Goal: Information Seeking & Learning: Check status

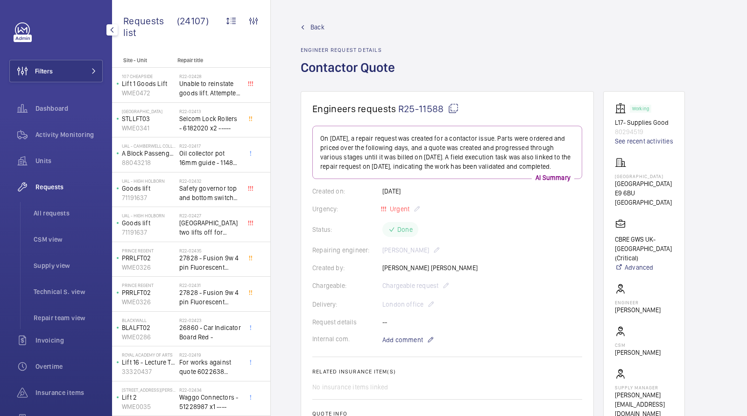
scroll to position [393, 0]
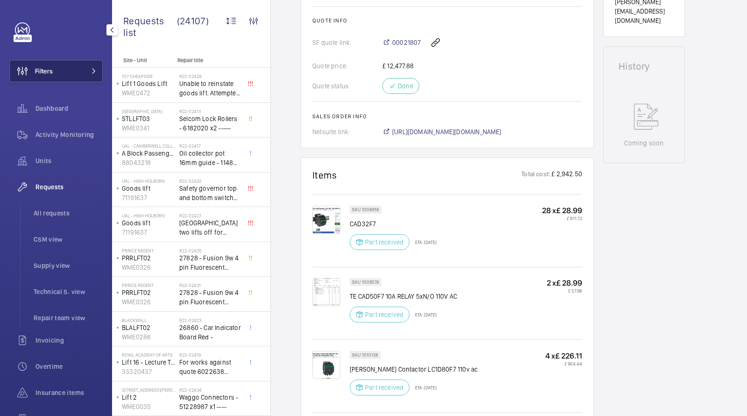
click at [59, 64] on button "Filters" at bounding box center [55, 71] width 93 height 22
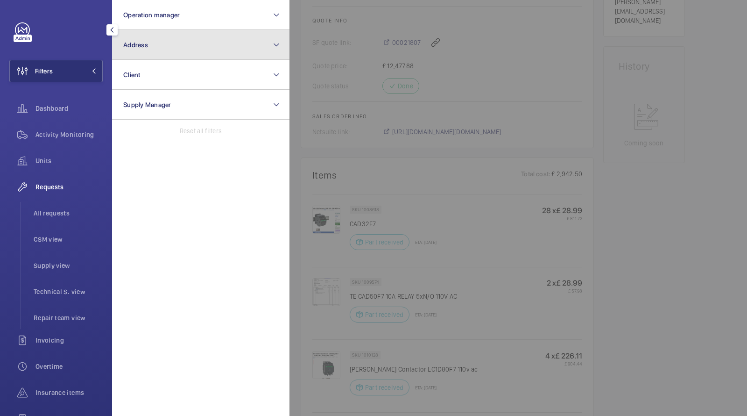
click at [174, 42] on button "Address" at bounding box center [200, 45] width 177 height 30
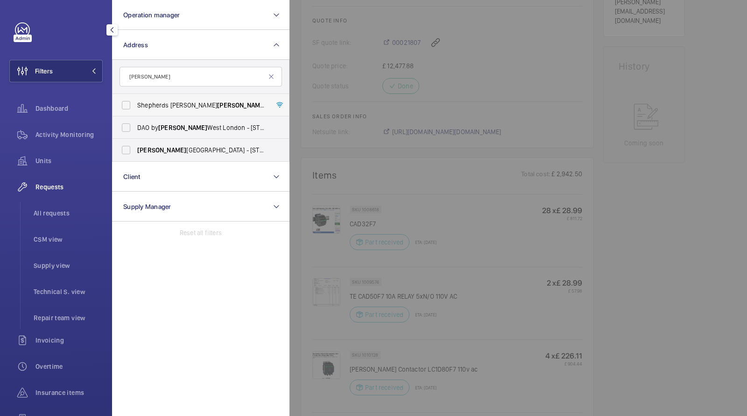
type input "[PERSON_NAME]"
click at [183, 105] on span "[GEOGRAPHIC_DATA][PERSON_NAME][PERSON_NAME] - [PERSON_NAME][GEOGRAPHIC_DATA][PE…" at bounding box center [201, 104] width 128 height 9
click at [135, 105] on input "[GEOGRAPHIC_DATA][PERSON_NAME][PERSON_NAME] - [PERSON_NAME][GEOGRAPHIC_DATA][PE…" at bounding box center [126, 105] width 19 height 19
checkbox input "true"
click at [51, 218] on li "All requests" at bounding box center [64, 213] width 77 height 22
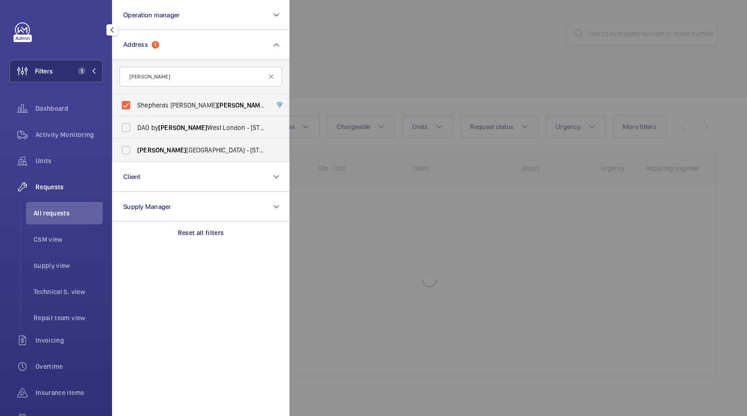
click at [432, 24] on div at bounding box center [662, 208] width 747 height 416
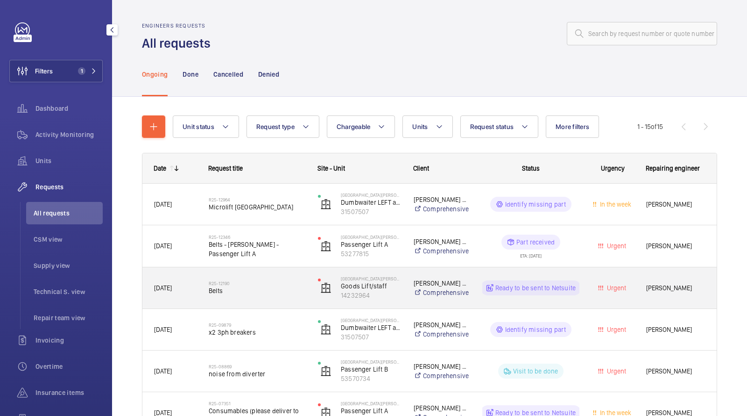
click at [217, 290] on span "Belts" at bounding box center [257, 290] width 97 height 9
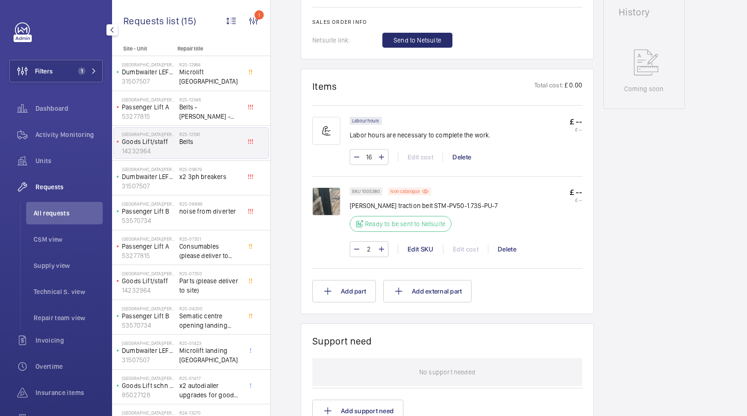
scroll to position [552, 0]
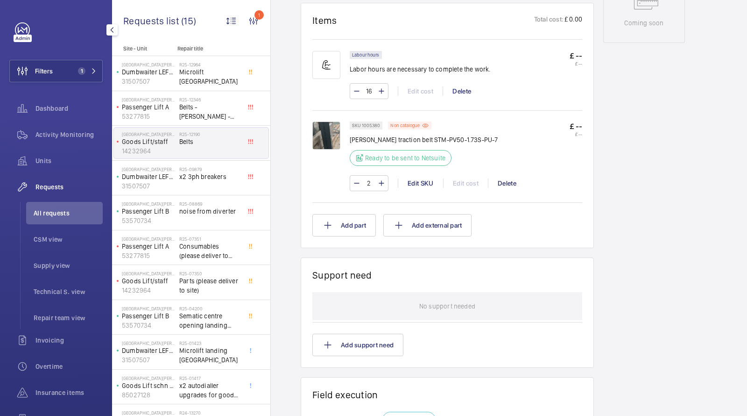
click at [321, 138] on img at bounding box center [326, 135] width 28 height 28
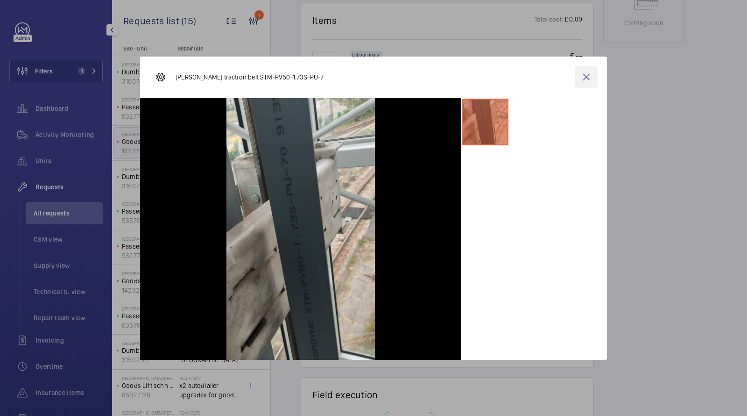
click at [582, 70] on wm-front-icon-button at bounding box center [586, 77] width 22 height 22
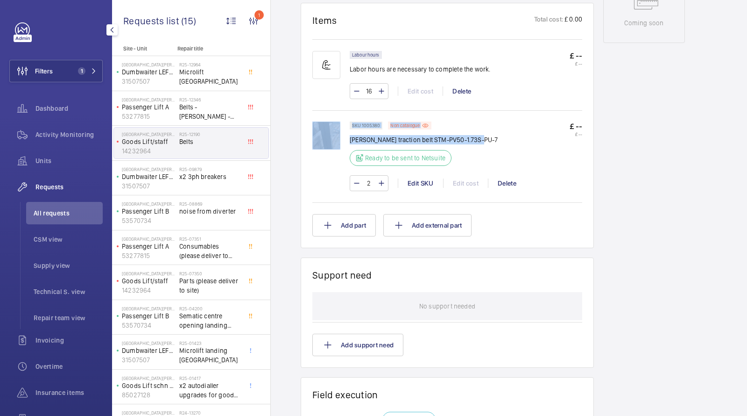
drag, startPoint x: 480, startPoint y: 138, endPoint x: 347, endPoint y: 144, distance: 133.2
click at [347, 144] on div "SKU 1005380 Non catalogue Schindler traction belt STM-PV50-1.73S-PU-7 Ready to …" at bounding box center [447, 160] width 270 height 79
click at [390, 139] on p "Schindler traction belt STM-PV50-1.73S-PU-7" at bounding box center [424, 139] width 148 height 9
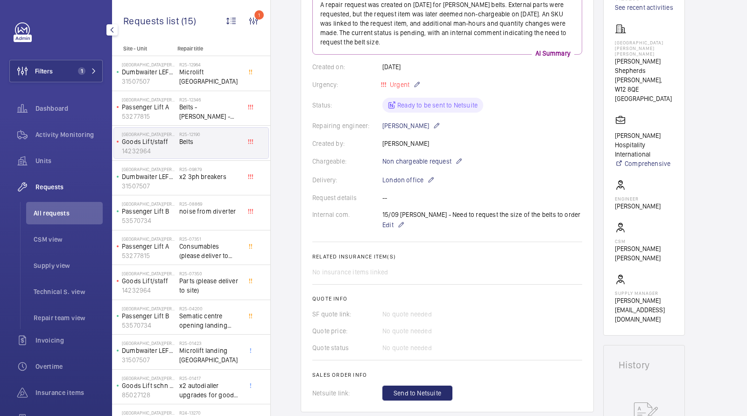
scroll to position [126, 0]
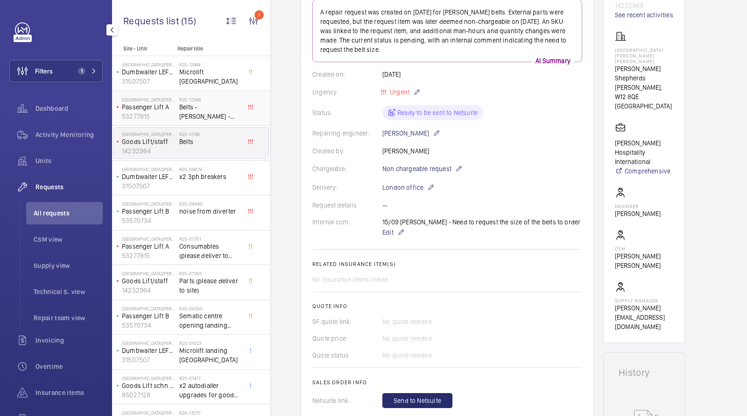
click at [193, 111] on span "Belts - [PERSON_NAME] - Passenger Lift A" at bounding box center [210, 111] width 62 height 19
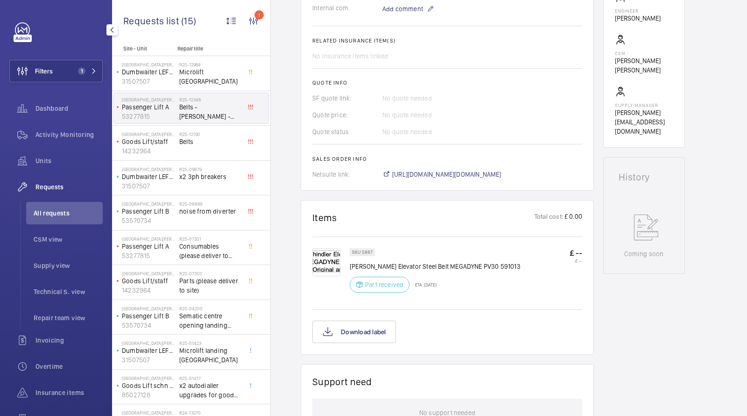
scroll to position [323, 0]
click at [455, 172] on span "https://6461500.app.netsuite.com/app/accounting/transactions/salesord.nl?id=301…" at bounding box center [446, 172] width 109 height 9
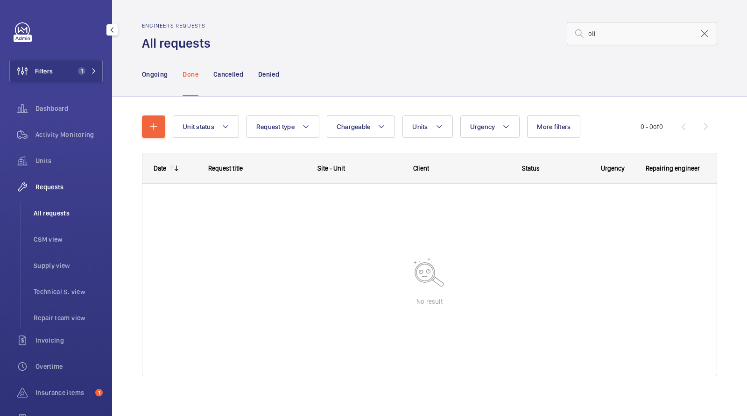
click at [44, 219] on li "All requests" at bounding box center [64, 213] width 77 height 22
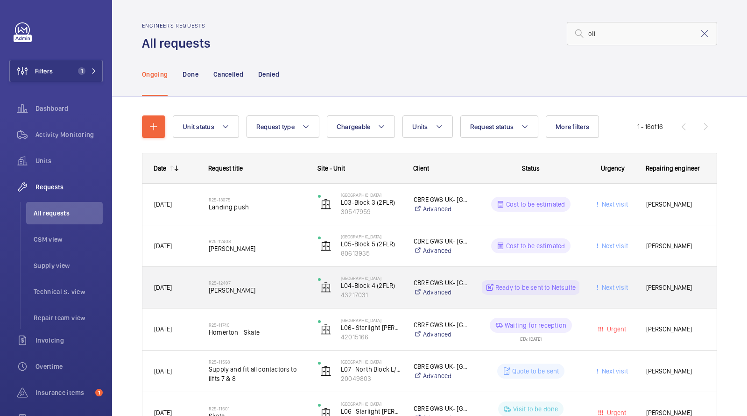
scroll to position [17, 0]
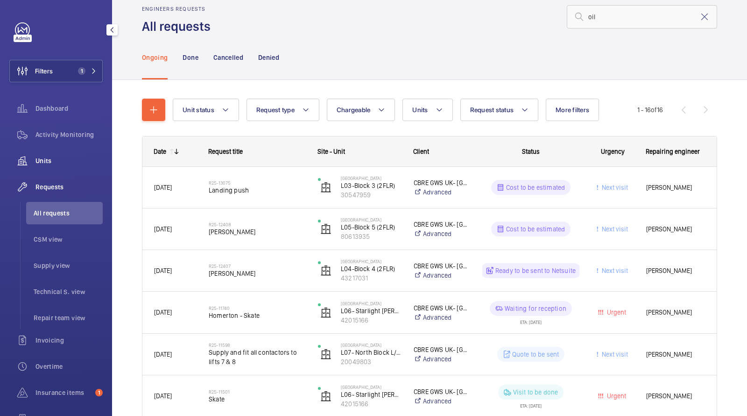
click at [50, 158] on span "Units" at bounding box center [68, 160] width 67 height 9
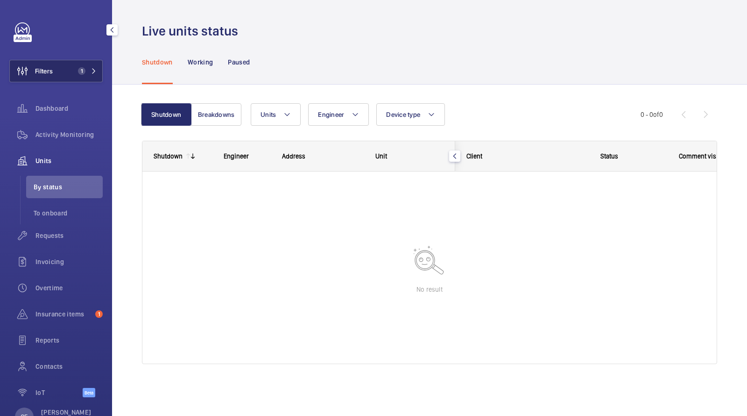
click at [82, 78] on button "Filters 1" at bounding box center [55, 71] width 93 height 22
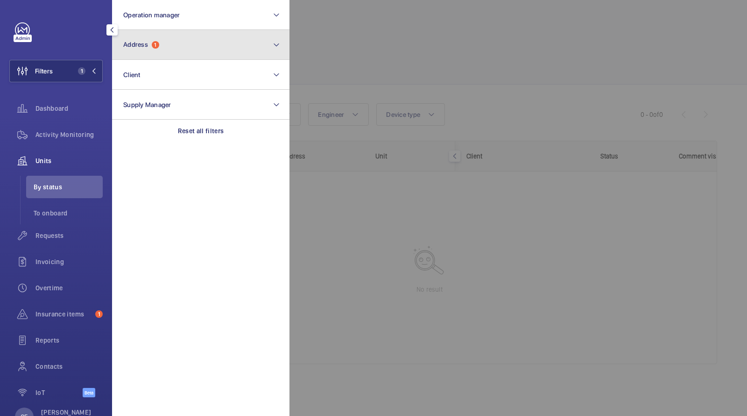
click at [151, 40] on button "Address 1" at bounding box center [200, 45] width 177 height 30
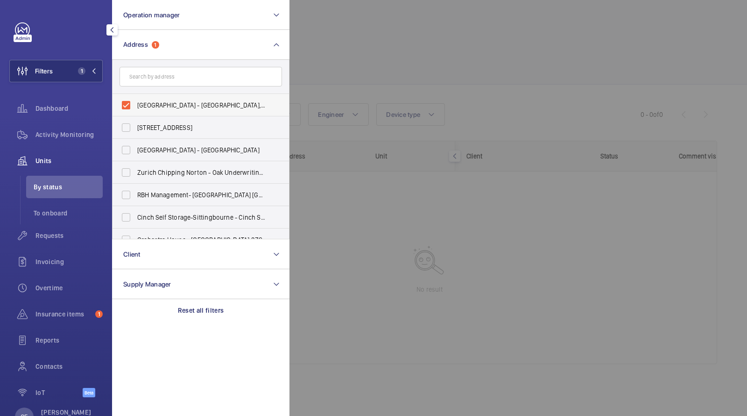
click at [192, 100] on span "[GEOGRAPHIC_DATA] - [GEOGRAPHIC_DATA], [GEOGRAPHIC_DATA]" at bounding box center [201, 104] width 128 height 9
click at [135, 100] on input "[GEOGRAPHIC_DATA] - [GEOGRAPHIC_DATA], [GEOGRAPHIC_DATA]" at bounding box center [126, 105] width 19 height 19
checkbox input "false"
click at [169, 74] on input "text" at bounding box center [201, 77] width 162 height 20
type input "s"
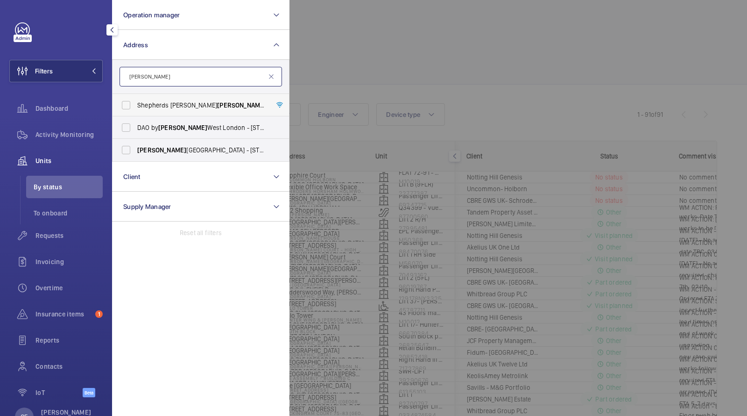
type input "[PERSON_NAME]"
click at [217, 107] on span "[PERSON_NAME]" at bounding box center [241, 104] width 49 height 7
click at [135, 107] on input "[GEOGRAPHIC_DATA][PERSON_NAME][PERSON_NAME] - [PERSON_NAME][GEOGRAPHIC_DATA][PE…" at bounding box center [126, 105] width 19 height 19
checkbox input "true"
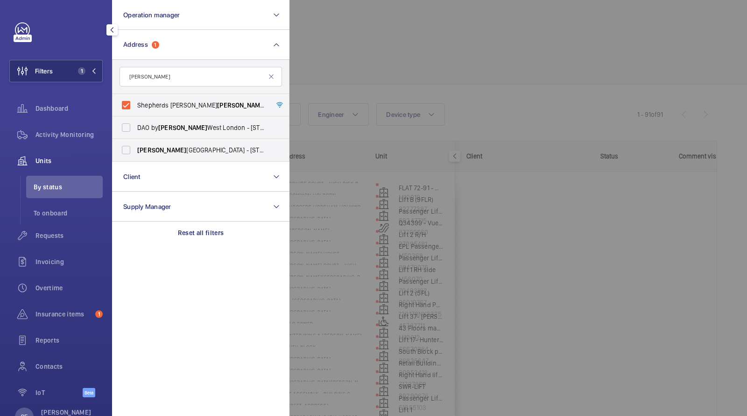
click at [395, 35] on div at bounding box center [662, 208] width 747 height 416
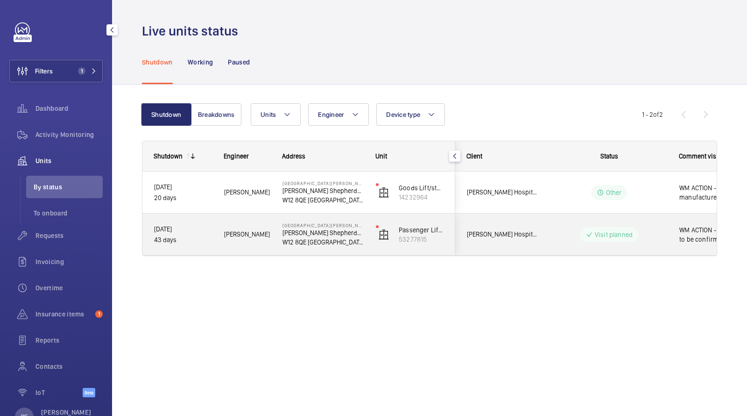
scroll to position [0, 168]
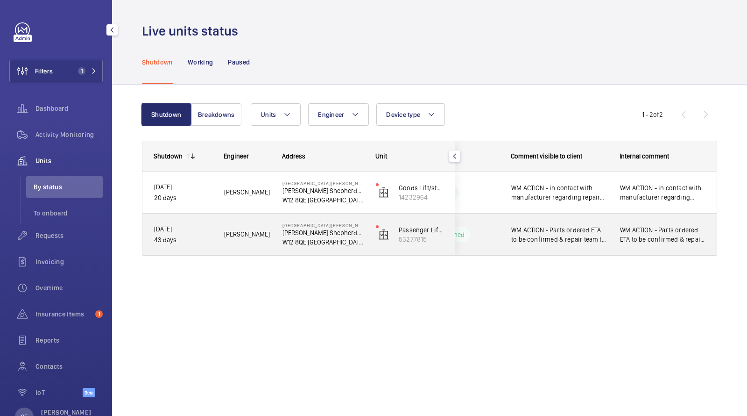
click at [565, 234] on span "WM ACTION - Parts ordered ETA to be confirmed & repair team to attend [DATE]" at bounding box center [559, 234] width 97 height 19
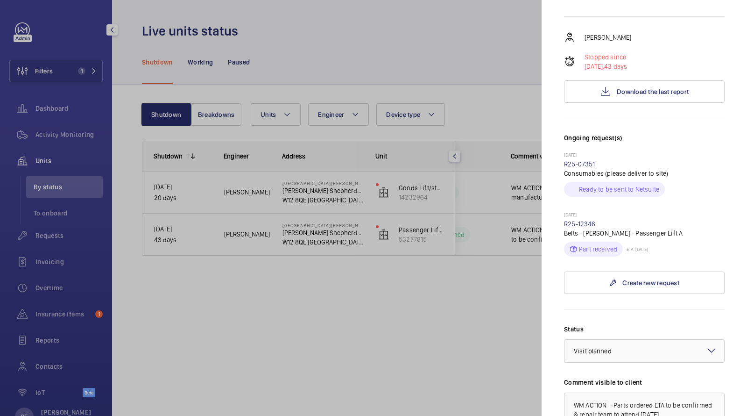
scroll to position [0, 0]
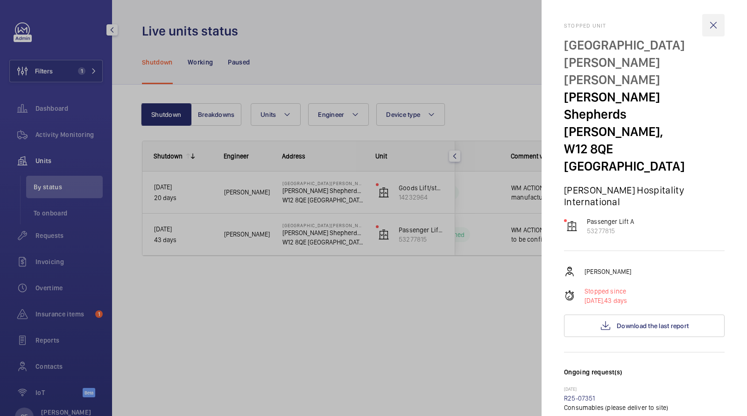
click at [710, 20] on wm-front-icon-button at bounding box center [713, 25] width 22 height 22
